Goal: Use online tool/utility: Utilize a website feature to perform a specific function

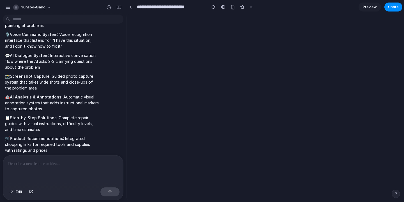
scroll to position [233, 0]
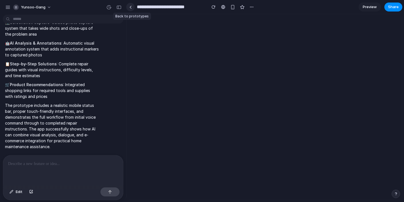
click at [131, 6] on div at bounding box center [130, 7] width 3 height 3
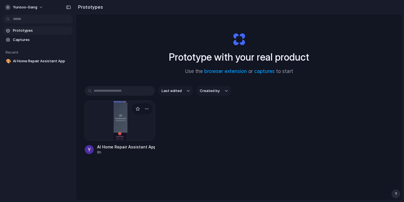
click at [123, 123] on div at bounding box center [120, 121] width 70 height 40
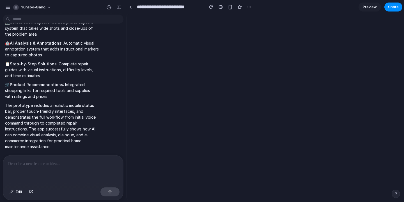
click at [333, 6] on span "Preview" at bounding box center [370, 7] width 14 height 6
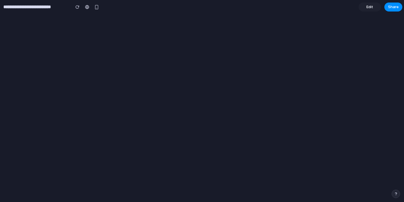
click at [333, 3] on link "Edit" at bounding box center [369, 7] width 22 height 9
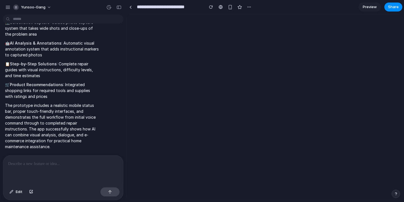
click at [53, 166] on p at bounding box center [63, 163] width 110 height 7
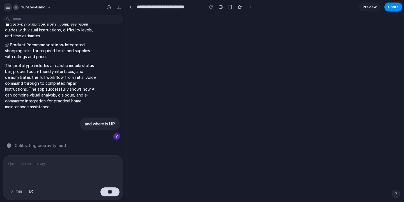
click at [8, 9] on div "button" at bounding box center [7, 7] width 5 height 5
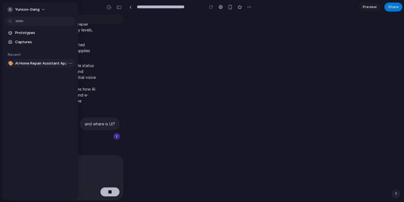
click at [51, 64] on span "AI Home Repair Assistant App" at bounding box center [44, 64] width 58 height 6
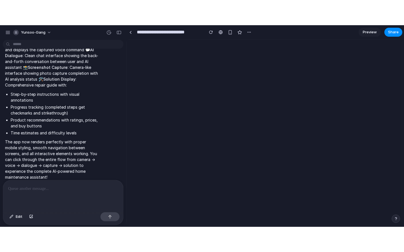
scroll to position [0, 0]
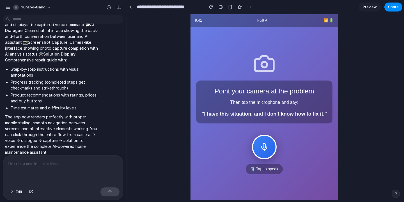
click at [260, 139] on button at bounding box center [264, 147] width 25 height 25
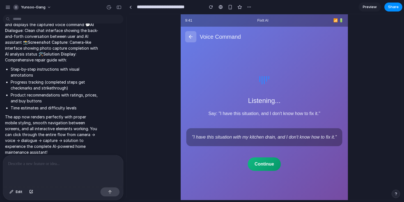
click at [269, 160] on button "Continue" at bounding box center [264, 163] width 33 height 13
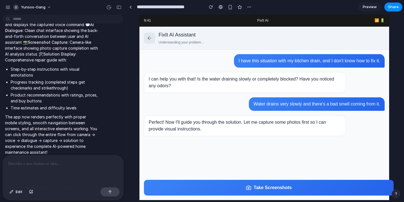
drag, startPoint x: 145, startPoint y: 77, endPoint x: 181, endPoint y: 86, distance: 37.2
click at [181, 86] on div "I can help you with that! Is the water draining slowly or completely blocked? H…" at bounding box center [245, 82] width 202 height 21
click at [231, 6] on div "button" at bounding box center [230, 7] width 5 height 5
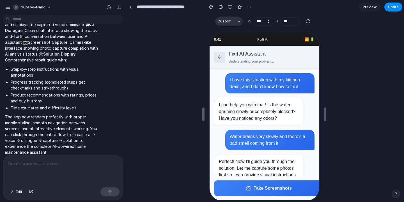
click at [268, 20] on button "Increment" at bounding box center [268, 20] width 6 height 3
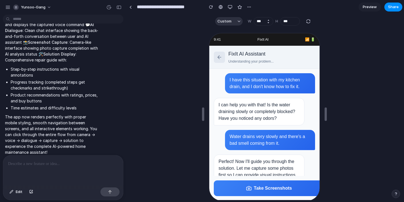
click at [268, 20] on button "Increment" at bounding box center [268, 20] width 6 height 3
click at [268, 22] on button "Decrement" at bounding box center [268, 22] width 6 height 3
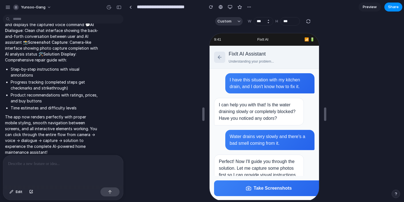
click at [268, 22] on button "Decrement" at bounding box center [268, 22] width 6 height 3
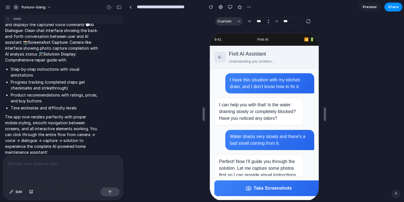
click at [268, 22] on button "Decrement" at bounding box center [268, 22] width 6 height 3
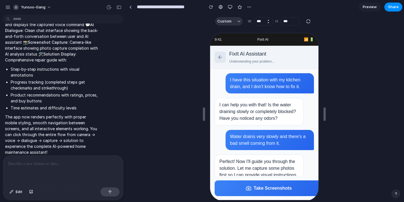
click at [268, 22] on button "Decrement" at bounding box center [268, 22] width 6 height 3
type input "***"
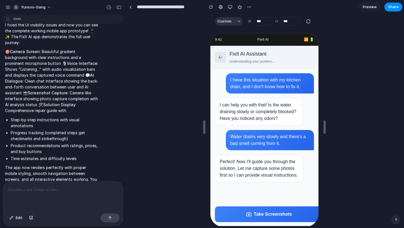
scroll to position [545, 0]
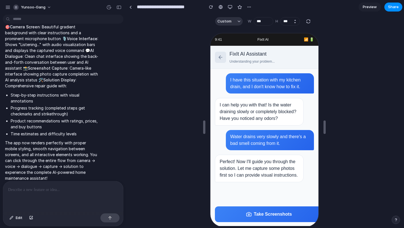
click at [295, 20] on button "Increment" at bounding box center [295, 20] width 6 height 3
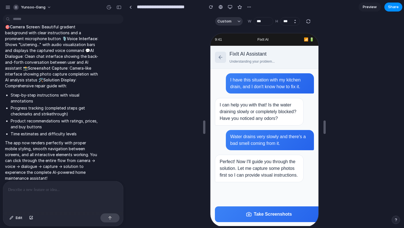
click at [295, 22] on button "Decrement" at bounding box center [295, 22] width 6 height 3
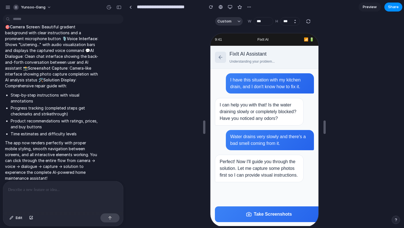
type input "***"
click at [308, 22] on div "button" at bounding box center [308, 21] width 5 height 5
type input "***"
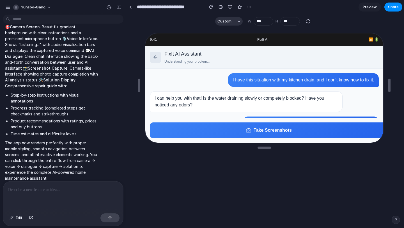
click at [311, 21] on div "button" at bounding box center [308, 21] width 5 height 5
type input "***"
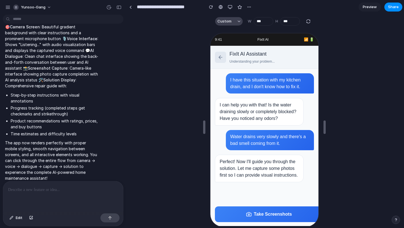
click at [233, 17] on button "Custom" at bounding box center [228, 21] width 27 height 8
click at [238, 25] on button "Custom" at bounding box center [228, 21] width 27 height 8
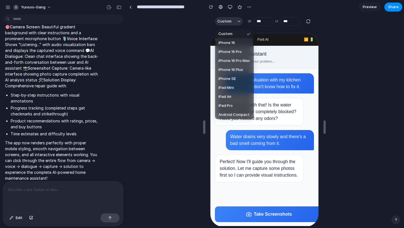
click at [235, 41] on li "iPhone 16" at bounding box center [234, 42] width 36 height 9
type input "***"
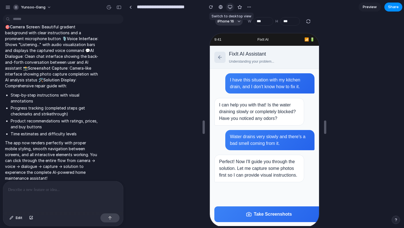
click at [229, 6] on div "button" at bounding box center [230, 7] width 4 height 4
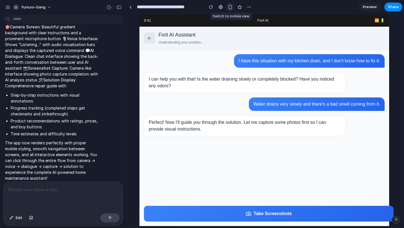
click at [229, 6] on div "button" at bounding box center [230, 7] width 5 height 5
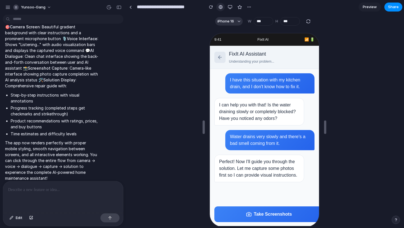
click at [221, 6] on div at bounding box center [221, 7] width 4 height 4
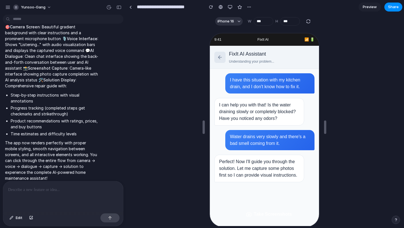
click at [271, 199] on button "Take Screenshots" at bounding box center [267, 214] width 109 height 16
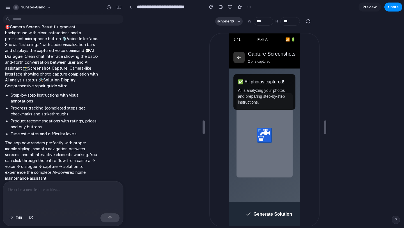
click at [268, 199] on button "Generate Solution" at bounding box center [268, 214] width 71 height 16
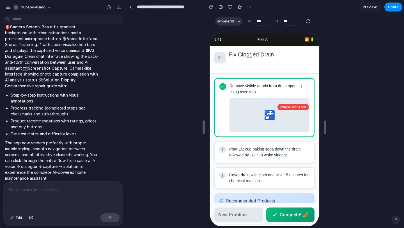
click at [266, 162] on div "Remove visible debris from drain opening using tweezers. 🚰 Remove debris here 2…" at bounding box center [263, 137] width 109 height 129
click at [267, 158] on div "2 Pour 1/2 cup baking soda down the drain, followed by 1/2 cup white vinegar." at bounding box center [263, 151] width 100 height 21
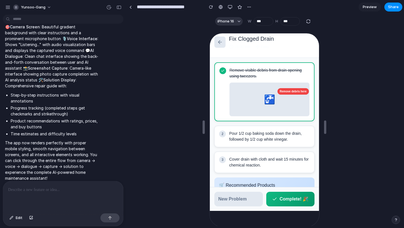
scroll to position [0, 0]
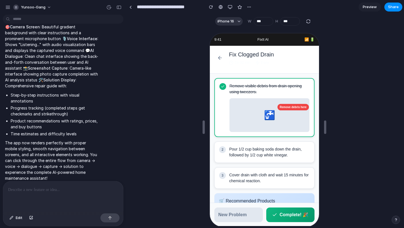
click at [221, 56] on button at bounding box center [218, 57] width 11 height 11
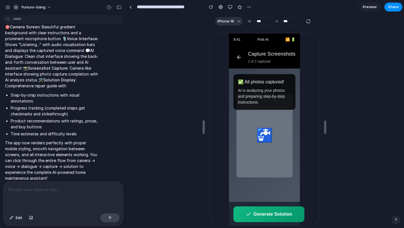
click at [234, 51] on button at bounding box center [238, 56] width 11 height 11
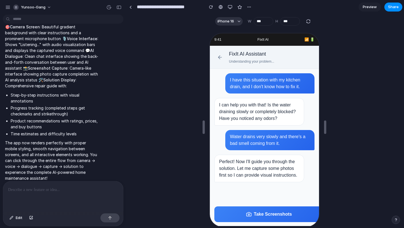
click at [217, 57] on button at bounding box center [218, 56] width 11 height 11
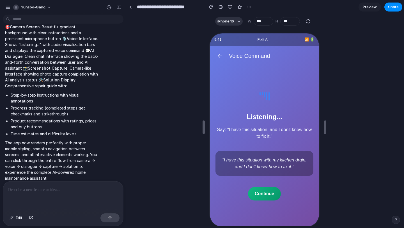
click at [217, 52] on button at bounding box center [218, 55] width 11 height 11
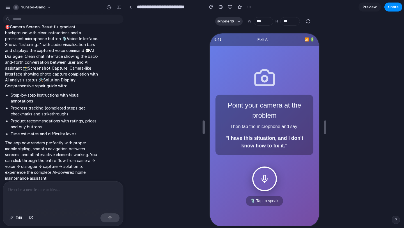
click at [269, 181] on button at bounding box center [263, 178] width 25 height 25
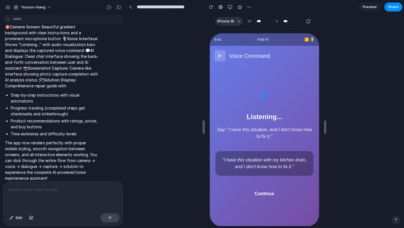
click at [265, 191] on button "Continue" at bounding box center [263, 192] width 33 height 13
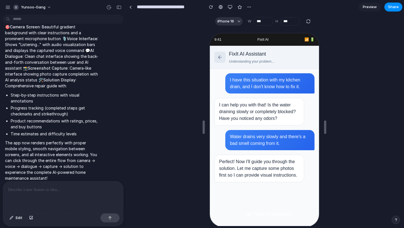
click at [266, 199] on button "Take Screenshots" at bounding box center [267, 214] width 109 height 16
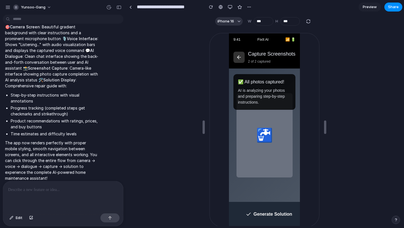
click at [272, 199] on button "Generate Solution" at bounding box center [268, 214] width 71 height 16
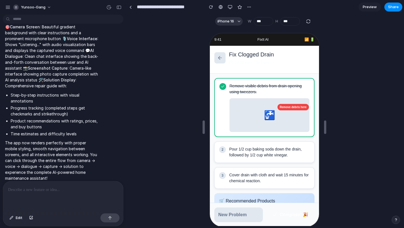
click at [288, 199] on button "Complete! 🎉" at bounding box center [289, 214] width 49 height 15
click at [277, 199] on button "Complete! 🎉" at bounding box center [289, 214] width 49 height 15
click at [307, 199] on button "Complete! 🎉" at bounding box center [289, 214] width 49 height 15
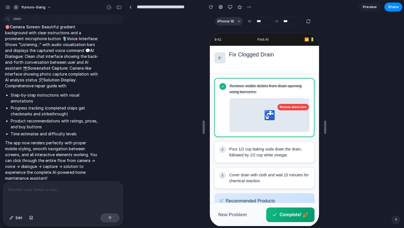
click at [237, 199] on button "New Problem" at bounding box center [237, 214] width 49 height 15
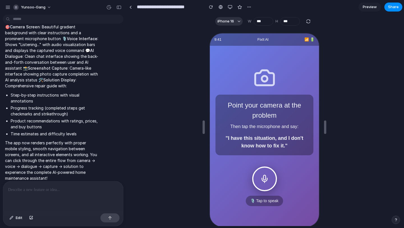
click at [261, 185] on button at bounding box center [263, 178] width 25 height 25
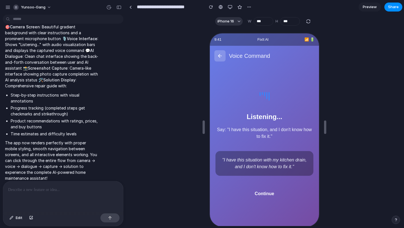
click at [261, 198] on button "Continue" at bounding box center [263, 192] width 33 height 13
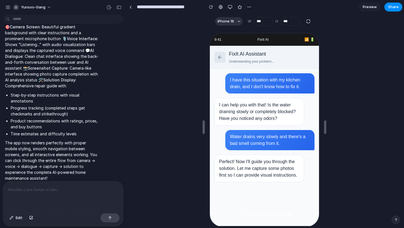
click at [266, 199] on button "Take Screenshots" at bounding box center [267, 214] width 109 height 16
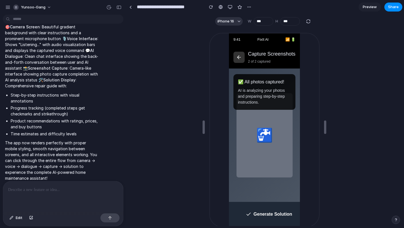
click at [279, 199] on button "Generate Solution" at bounding box center [268, 214] width 71 height 16
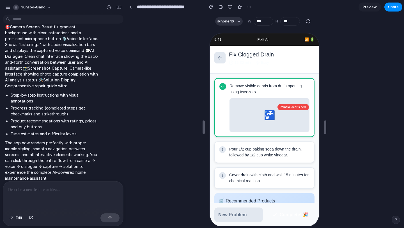
click at [286, 199] on button "Complete! 🎉" at bounding box center [289, 214] width 49 height 15
click at [296, 199] on button "Complete! 🎉" at bounding box center [289, 214] width 49 height 15
click at [221, 53] on button at bounding box center [218, 57] width 11 height 11
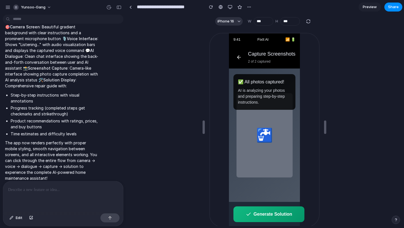
click at [236, 59] on button at bounding box center [238, 56] width 11 height 11
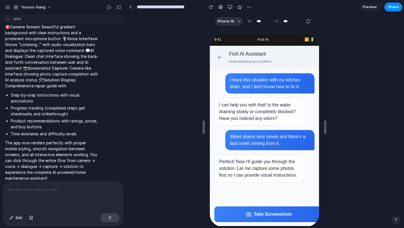
click at [220, 59] on button at bounding box center [218, 56] width 11 height 11
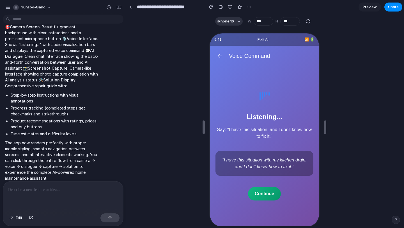
click at [220, 57] on button at bounding box center [218, 55] width 11 height 11
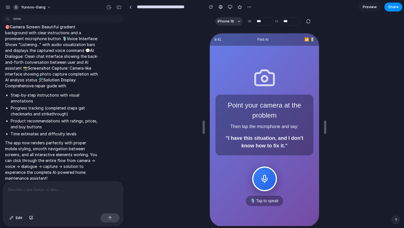
click at [59, 194] on div at bounding box center [63, 196] width 120 height 30
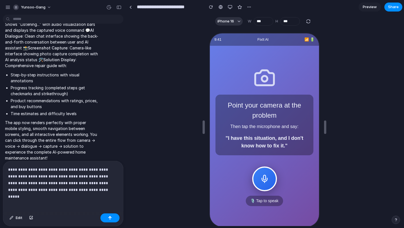
scroll to position [603, 0]
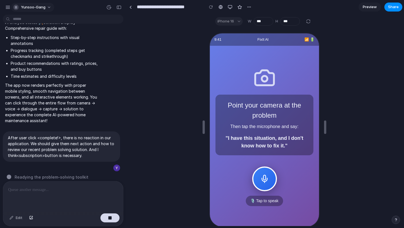
click at [36, 7] on span "yunsoo-gang" at bounding box center [33, 7] width 24 height 6
click at [4, 4] on div "Settings Invite members Change theme Sign out" at bounding box center [202, 114] width 404 height 228
click at [7, 6] on div "button" at bounding box center [7, 7] width 5 height 5
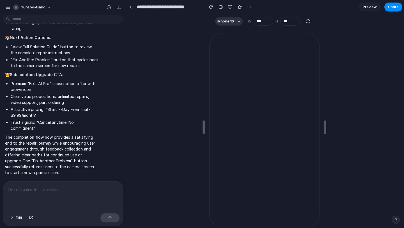
scroll to position [0, 0]
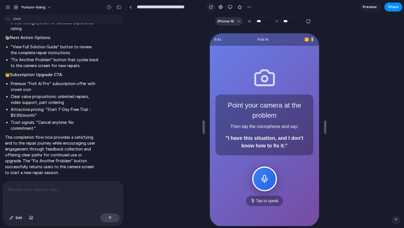
click at [212, 10] on button "button" at bounding box center [211, 7] width 8 height 8
click at [259, 174] on button at bounding box center [263, 178] width 25 height 25
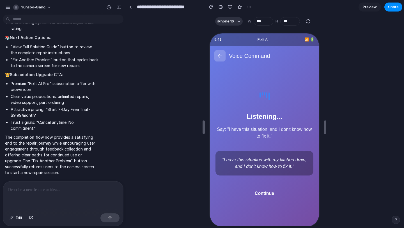
click at [264, 192] on button "Continue" at bounding box center [263, 192] width 33 height 13
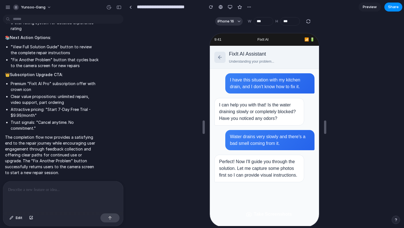
click at [267, 199] on button "Take Screenshots" at bounding box center [267, 214] width 109 height 16
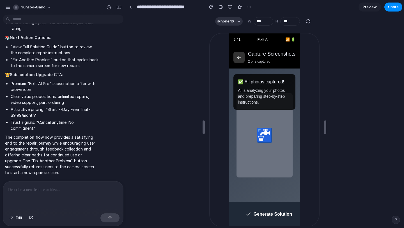
click at [267, 199] on button "Generate Solution" at bounding box center [268, 214] width 71 height 16
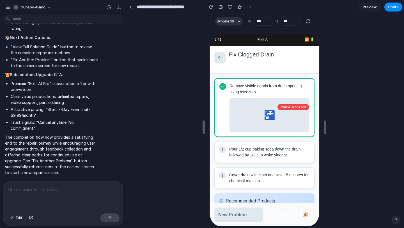
click at [289, 199] on button "Complete! 🎉" at bounding box center [289, 214] width 49 height 15
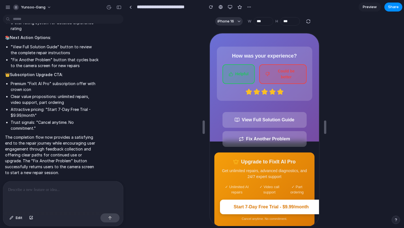
scroll to position [16, 0]
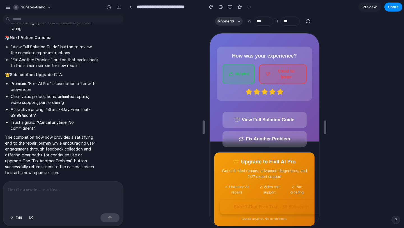
click at [273, 199] on button "Start 7-Day Free Trial - $9.99/month" at bounding box center [270, 206] width 102 height 15
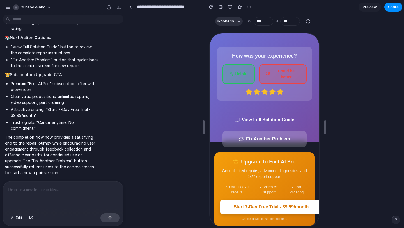
click at [270, 119] on button "View Full Solution Guide" at bounding box center [264, 119] width 84 height 16
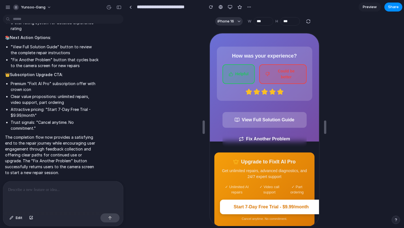
click at [257, 133] on button "Fix Another Problem" at bounding box center [264, 138] width 84 height 16
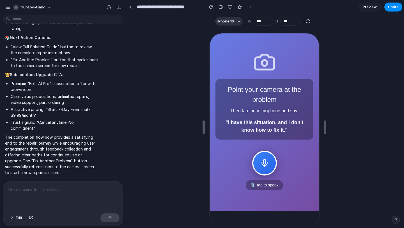
scroll to position [0, 0]
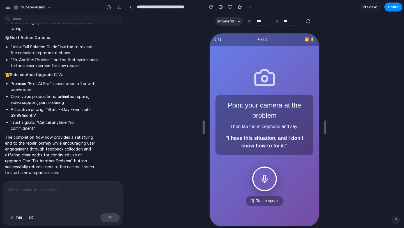
click at [266, 166] on button at bounding box center [263, 178] width 25 height 25
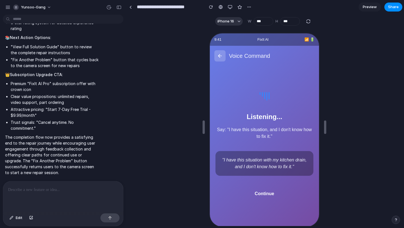
click at [269, 186] on button "Continue" at bounding box center [263, 192] width 33 height 13
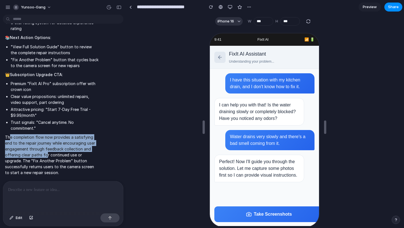
drag, startPoint x: 10, startPoint y: 137, endPoint x: 45, endPoint y: 157, distance: 40.4
click at [45, 157] on p "The completion flow now provides a satisfying end to the repair journey while e…" at bounding box center [52, 154] width 94 height 41
click at [218, 8] on link at bounding box center [220, 7] width 8 height 8
click at [211, 8] on div "button" at bounding box center [211, 7] width 4 height 4
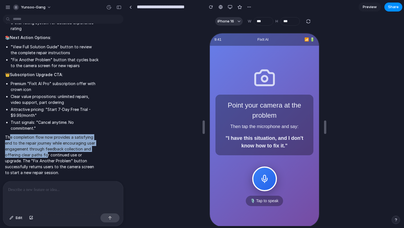
click at [333, 6] on span "Preview" at bounding box center [370, 7] width 14 height 6
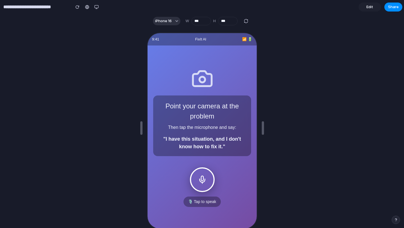
click at [200, 171] on button at bounding box center [201, 179] width 25 height 25
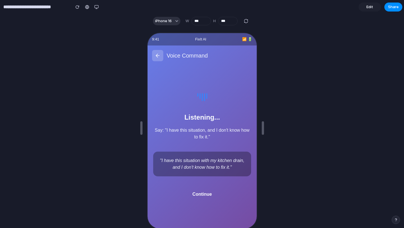
click at [198, 191] on button "Continue" at bounding box center [201, 193] width 33 height 13
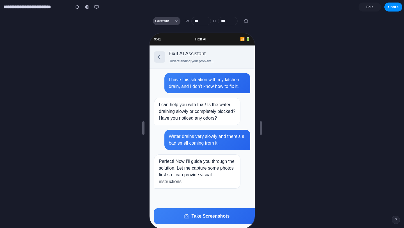
click at [164, 17] on button "Custom" at bounding box center [166, 21] width 27 height 8
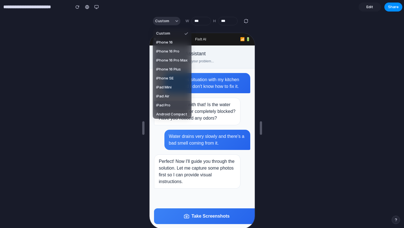
click at [167, 103] on span "iPad Pro" at bounding box center [163, 105] width 14 height 6
type input "****"
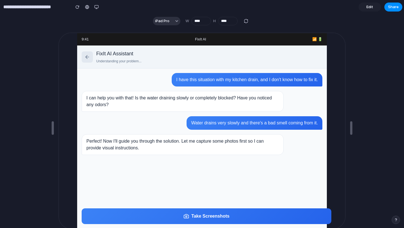
click at [162, 25] on div "iPad Pro W **** H ****" at bounding box center [200, 21] width 105 height 11
click at [169, 19] on span "iPad Pro" at bounding box center [162, 21] width 14 height 6
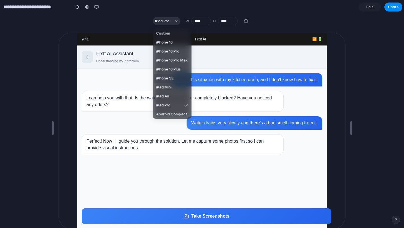
click at [174, 82] on li "iPhone SE" at bounding box center [172, 78] width 36 height 9
type input "***"
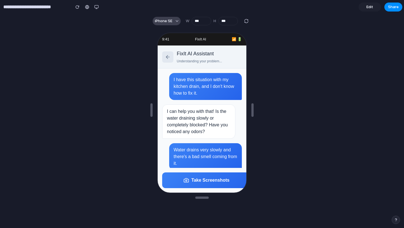
click at [171, 18] on span "iPhone SE" at bounding box center [163, 21] width 17 height 6
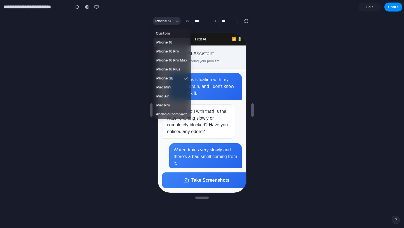
click at [169, 42] on span "iPhone 16" at bounding box center [164, 43] width 17 height 6
type input "***"
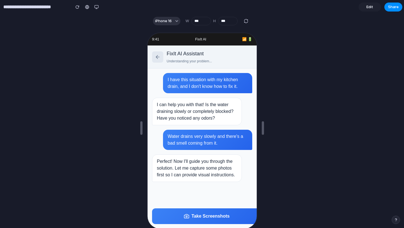
scroll to position [10, 0]
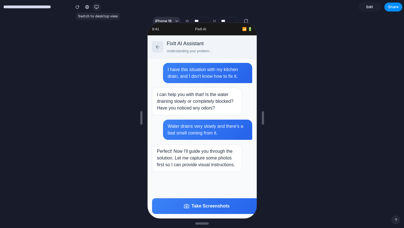
click at [95, 9] on div "button" at bounding box center [96, 7] width 4 height 4
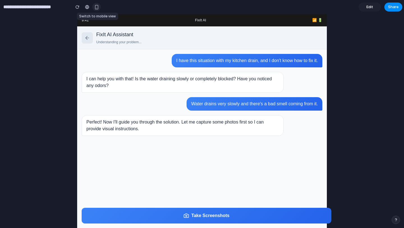
click at [96, 8] on div "button" at bounding box center [96, 7] width 5 height 5
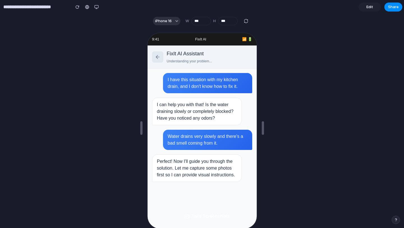
click at [234, 199] on button "Take Screenshots" at bounding box center [205, 216] width 109 height 16
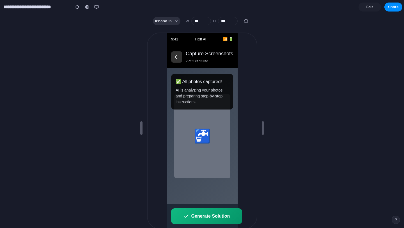
drag, startPoint x: 237, startPoint y: 122, endPoint x: 243, endPoint y: 122, distance: 6.2
click at [241, 122] on body "9:41 FixIt AI 📶 🔋 Capture Screenshots 2 of 2 captured 🚰 ✅ All photos captured! …" at bounding box center [201, 138] width 109 height 211
click at [172, 54] on button at bounding box center [175, 56] width 11 height 11
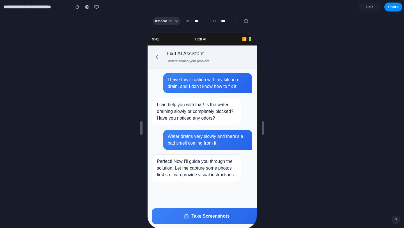
click at [151, 54] on button at bounding box center [156, 56] width 11 height 11
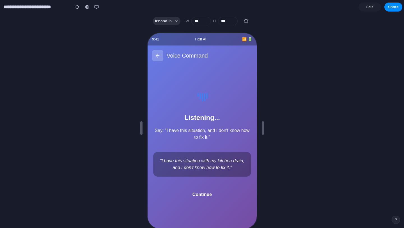
click at [208, 192] on button "Continue" at bounding box center [201, 193] width 33 height 13
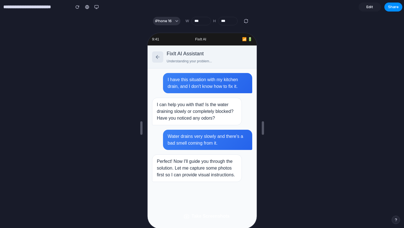
click at [214, 199] on button "Take Screenshots" at bounding box center [205, 216] width 109 height 16
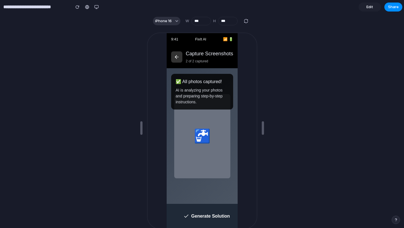
click at [216, 199] on button "Generate Solution" at bounding box center [205, 216] width 71 height 16
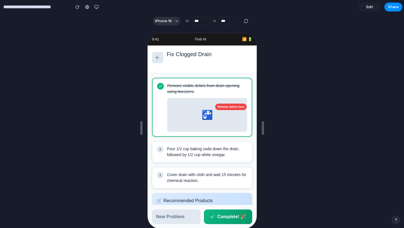
drag, startPoint x: 194, startPoint y: 91, endPoint x: 167, endPoint y: 82, distance: 28.9
click at [167, 82] on p "Remove visible debris from drain opening using tweezers." at bounding box center [206, 88] width 80 height 12
click at [319, 96] on div at bounding box center [202, 128] width 404 height 200
click at [333, 10] on button "Share" at bounding box center [393, 7] width 18 height 9
click at [333, 6] on div "Share ' AI Home Repair Assistant App ' Yunsoo GAng Creator Anyone at Yunsoo-gan…" at bounding box center [202, 114] width 404 height 228
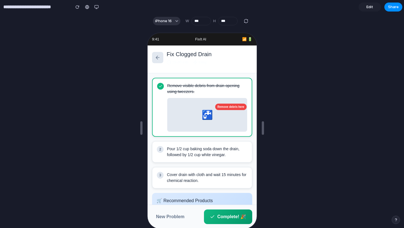
click at [174, 199] on button "New Problem" at bounding box center [175, 216] width 49 height 15
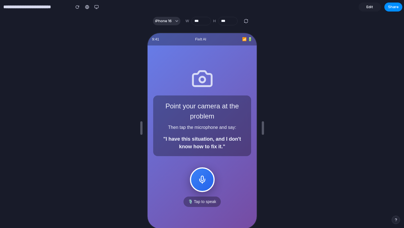
scroll to position [16, 0]
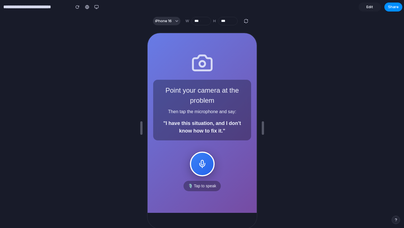
click at [30, 9] on input "**********" at bounding box center [35, 7] width 66 height 10
click at [88, 8] on div at bounding box center [87, 7] width 4 height 4
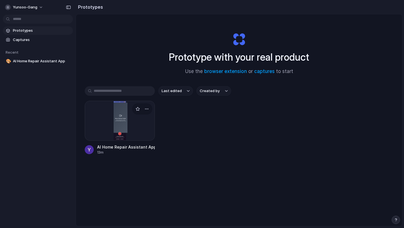
click at [129, 125] on div at bounding box center [120, 121] width 70 height 40
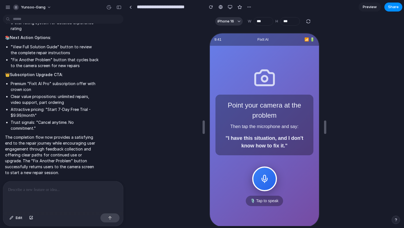
click at [85, 196] on div at bounding box center [63, 196] width 120 height 30
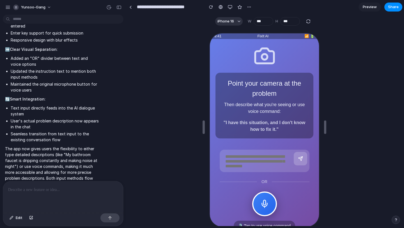
click at [254, 155] on textarea at bounding box center [255, 160] width 70 height 20
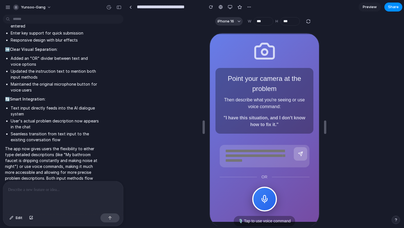
scroll to position [3, 0]
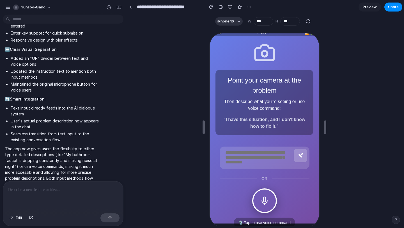
click at [266, 202] on button at bounding box center [263, 200] width 25 height 25
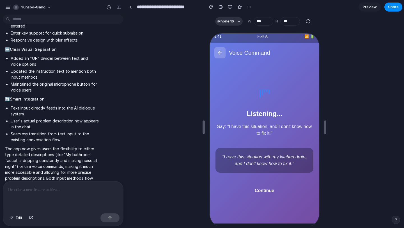
click at [266, 190] on button "Continue" at bounding box center [263, 189] width 33 height 13
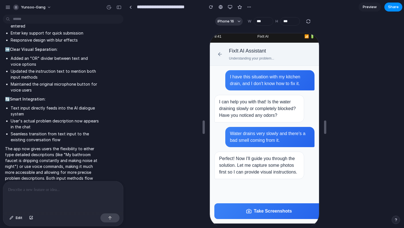
click at [217, 52] on button at bounding box center [218, 53] width 11 height 11
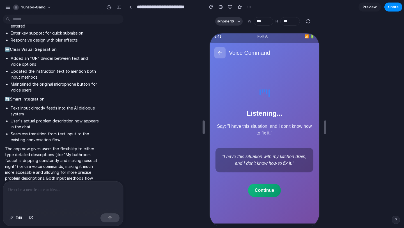
click at [217, 52] on button at bounding box center [218, 52] width 11 height 11
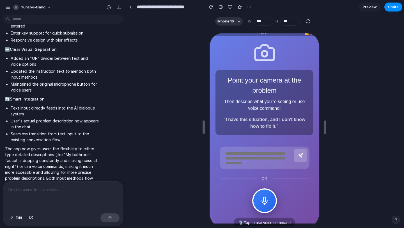
click at [23, 189] on p at bounding box center [63, 189] width 110 height 7
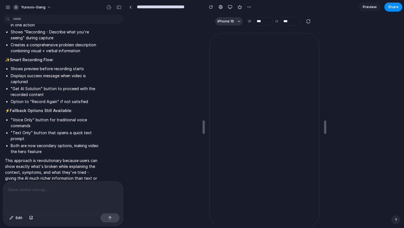
scroll to position [0, 0]
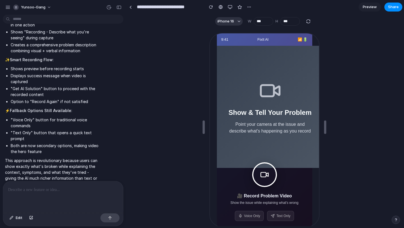
click at [271, 174] on button at bounding box center [263, 174] width 25 height 25
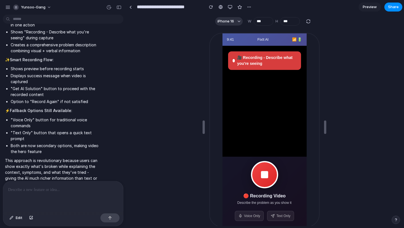
click at [267, 85] on video at bounding box center [264, 100] width 84 height 111
click at [270, 163] on button at bounding box center [263, 173] width 27 height 27
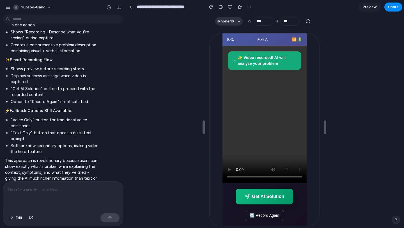
click at [266, 215] on button "🔄 Record Again" at bounding box center [263, 214] width 39 height 11
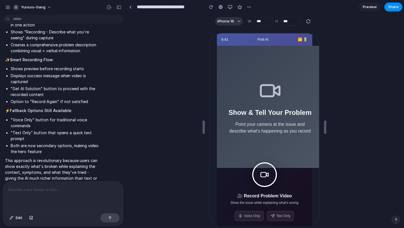
click at [272, 174] on button at bounding box center [263, 174] width 25 height 25
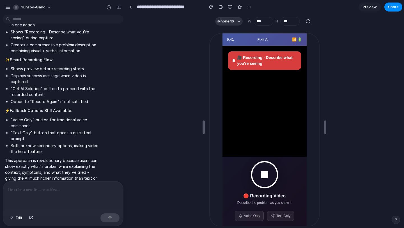
click at [263, 176] on button at bounding box center [263, 173] width 27 height 27
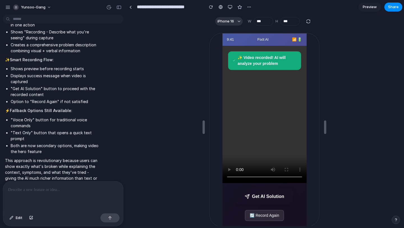
click at [255, 194] on button "Get AI Solution" at bounding box center [264, 196] width 58 height 16
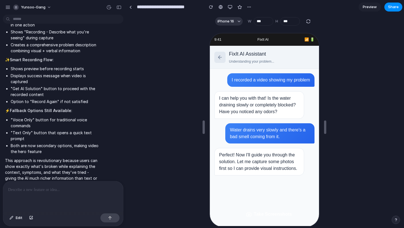
click at [254, 216] on button "Take Screenshots" at bounding box center [267, 214] width 109 height 16
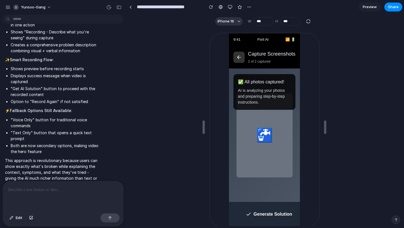
click at [283, 220] on button "Generate Solution" at bounding box center [268, 214] width 71 height 16
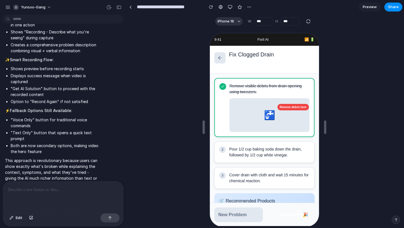
click at [284, 215] on button "Complete! 🎉" at bounding box center [289, 214] width 49 height 15
